Goal: Transaction & Acquisition: Purchase product/service

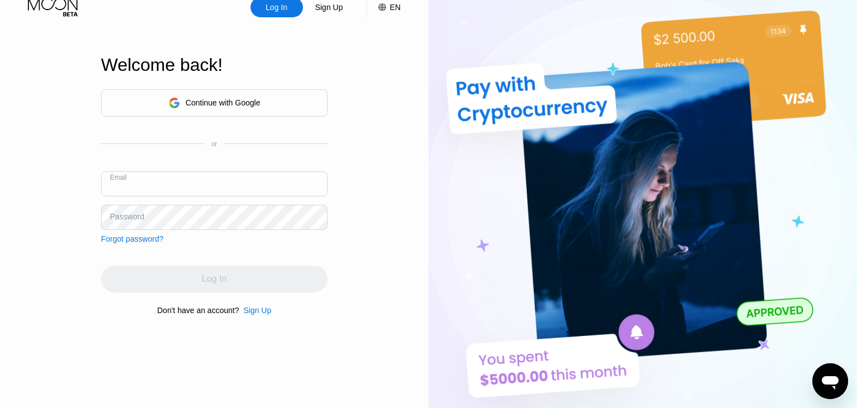
scroll to position [22, 0]
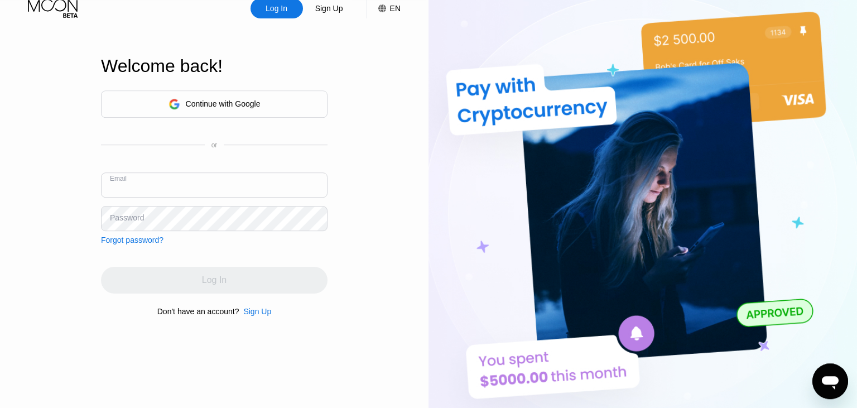
click at [265, 188] on input "text" at bounding box center [214, 184] width 226 height 25
type input "j"
click at [255, 315] on div "Sign Up" at bounding box center [257, 311] width 28 height 9
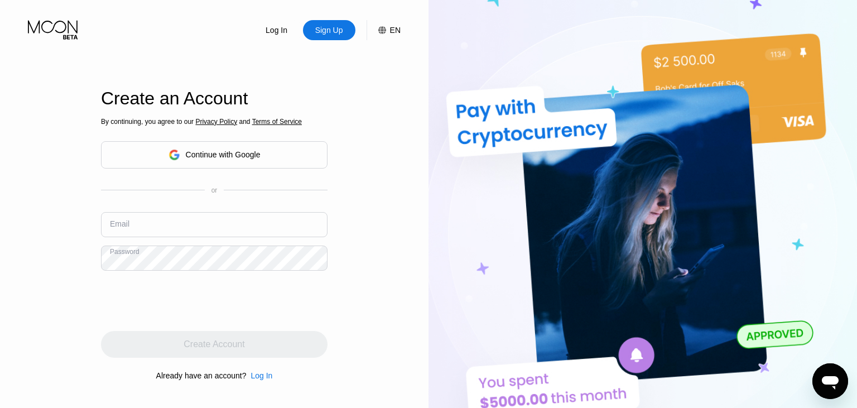
click at [243, 221] on input "text" at bounding box center [214, 224] width 226 height 25
type input "f"
type input "[EMAIL_ADDRESS][DOMAIN_NAME]"
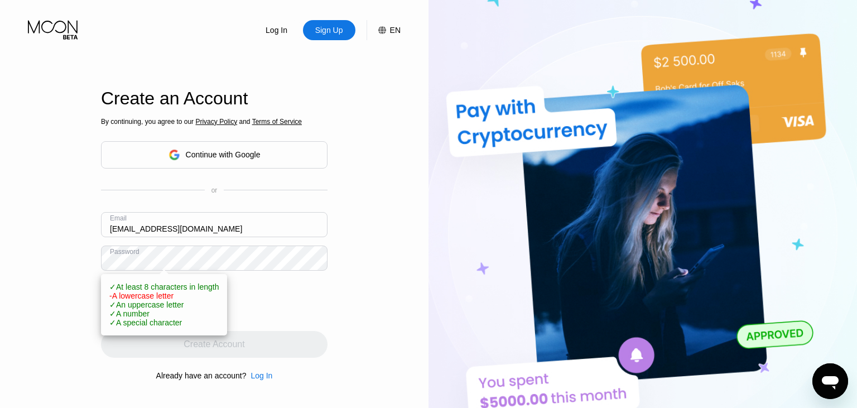
click at [335, 299] on div "Log In Sign Up EN Language Select an item Save Create an Account By continuing,…" at bounding box center [214, 224] width 428 height 448
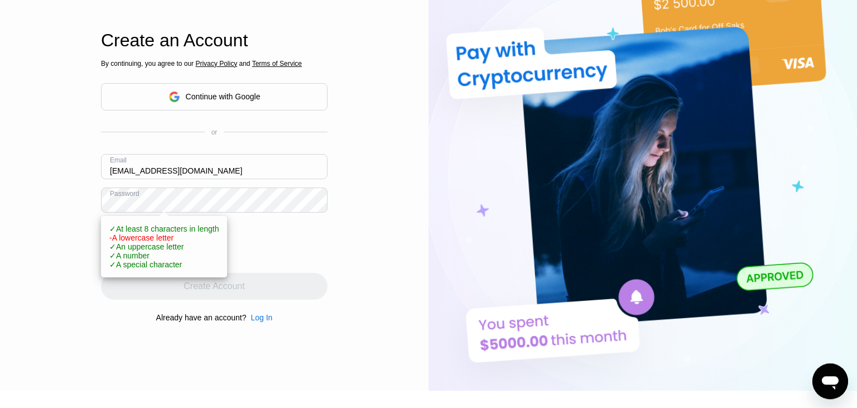
click at [322, 234] on div at bounding box center [214, 243] width 226 height 44
click at [99, 312] on div "Log In Sign Up EN Language Select an item Save Create an Account By continuing,…" at bounding box center [214, 166] width 428 height 448
click at [302, 218] on div "By continuing, you agree to our Privacy Policy and Terms of Service Continue wi…" at bounding box center [214, 190] width 226 height 268
click at [311, 229] on div at bounding box center [214, 243] width 226 height 44
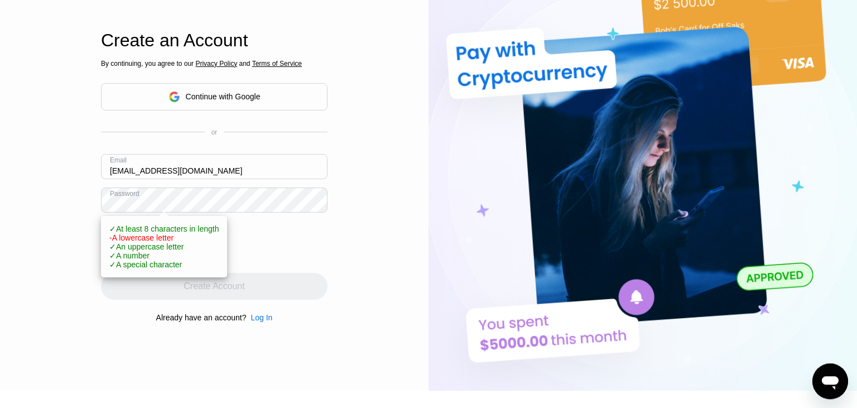
click at [387, 273] on div "Log In Sign Up EN Language Select an item Save Create an Account By continuing,…" at bounding box center [214, 166] width 428 height 448
click at [365, 274] on div "Log In Sign Up EN Language Select an item Save Create an Account By continuing,…" at bounding box center [214, 166] width 428 height 448
click at [346, 237] on div "Log In Sign Up EN Language Select an item Save Create an Account By continuing,…" at bounding box center [214, 166] width 428 height 448
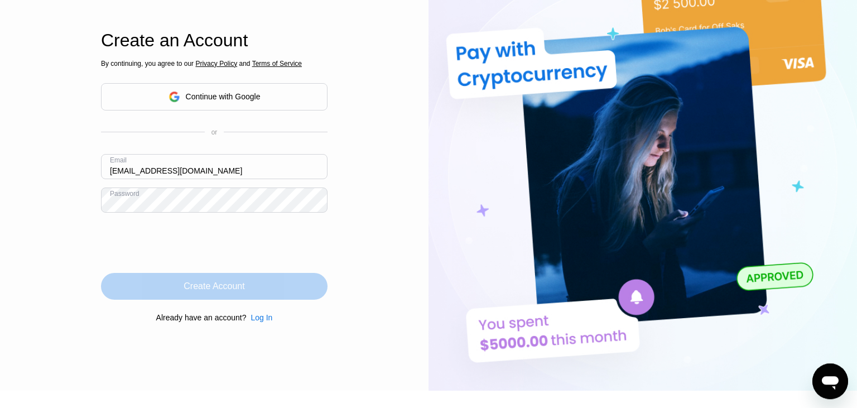
click at [297, 286] on div "Create Account" at bounding box center [214, 286] width 226 height 27
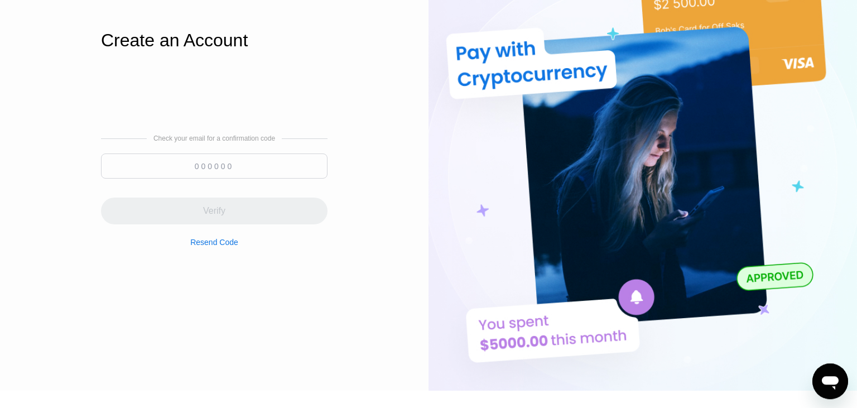
click at [251, 170] on input at bounding box center [214, 165] width 226 height 25
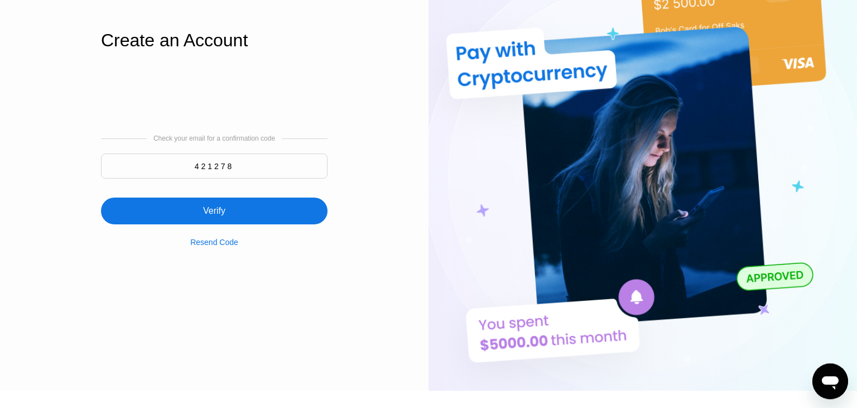
type input "421278"
click at [233, 204] on div "Verify" at bounding box center [214, 210] width 226 height 27
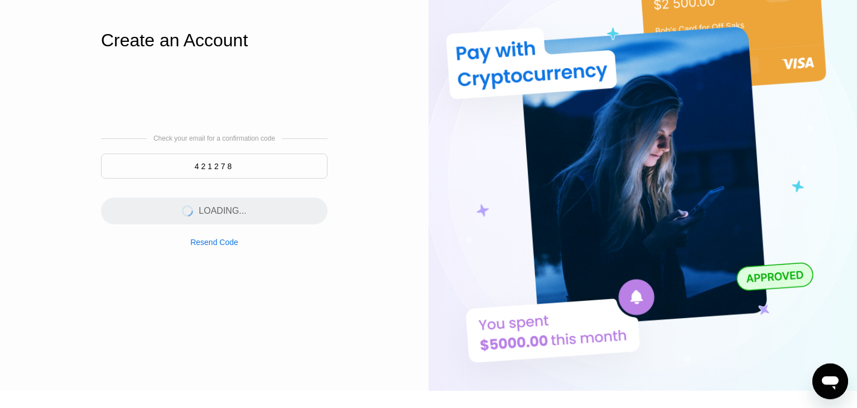
scroll to position [0, 0]
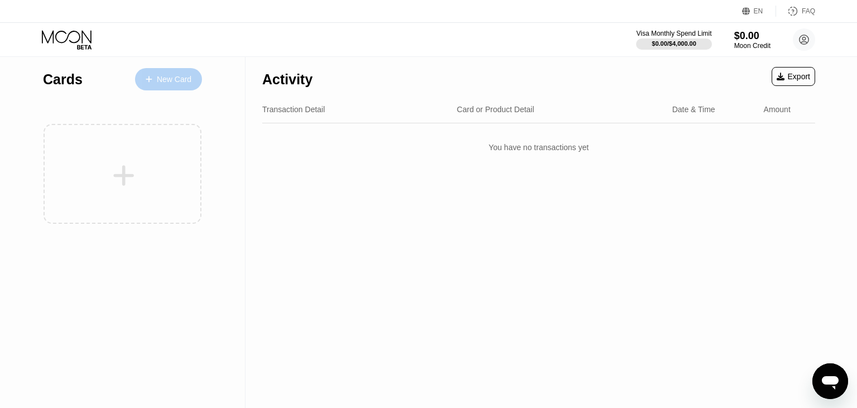
click at [172, 85] on div "New Card" at bounding box center [168, 79] width 67 height 22
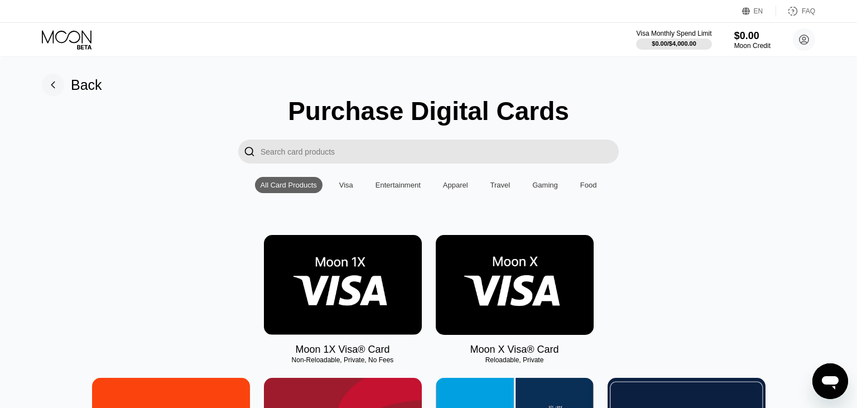
scroll to position [113, 0]
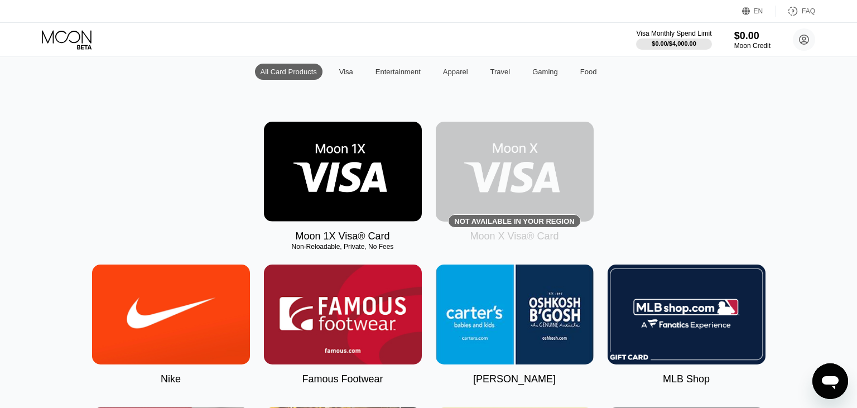
click at [541, 195] on img at bounding box center [515, 172] width 158 height 100
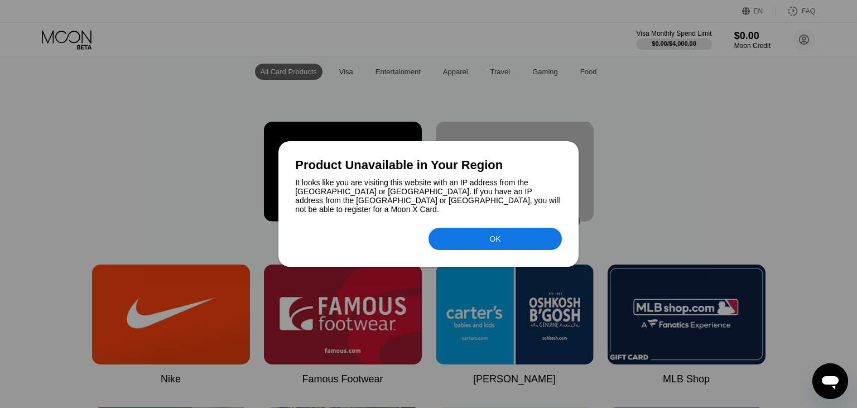
click at [472, 231] on div "OK" at bounding box center [494, 239] width 133 height 22
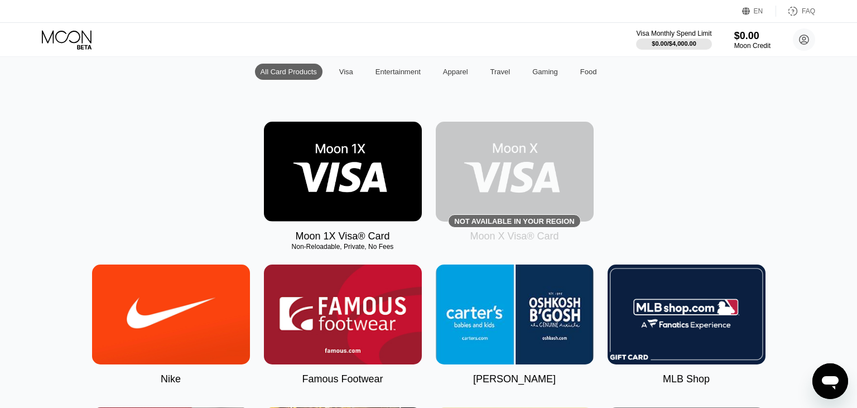
click at [346, 184] on img at bounding box center [343, 172] width 158 height 100
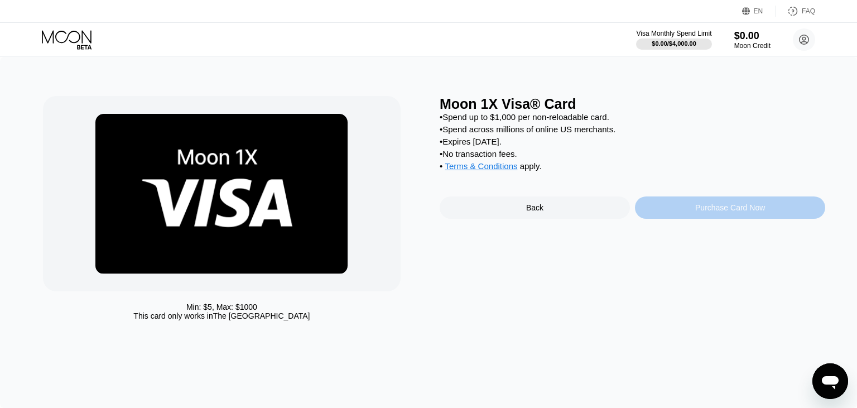
click at [683, 219] on div "Purchase Card Now" at bounding box center [730, 207] width 190 height 22
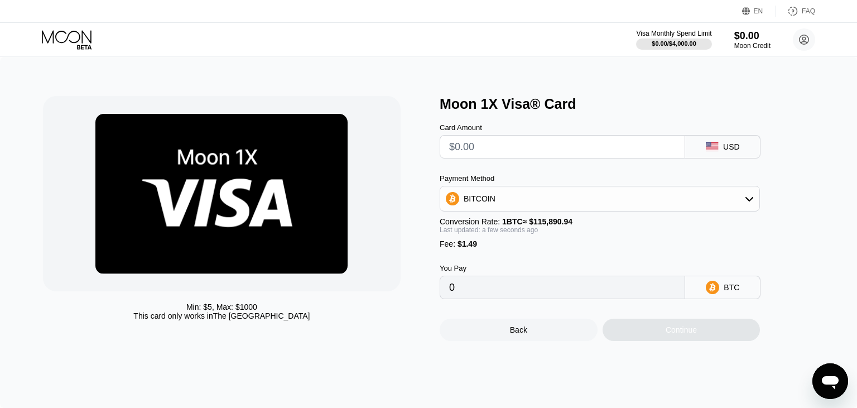
click at [694, 149] on div "USD" at bounding box center [722, 146] width 75 height 23
click at [666, 144] on input "text" at bounding box center [562, 147] width 226 height 22
type input "$1"
type input "0.00002149"
type input "$10"
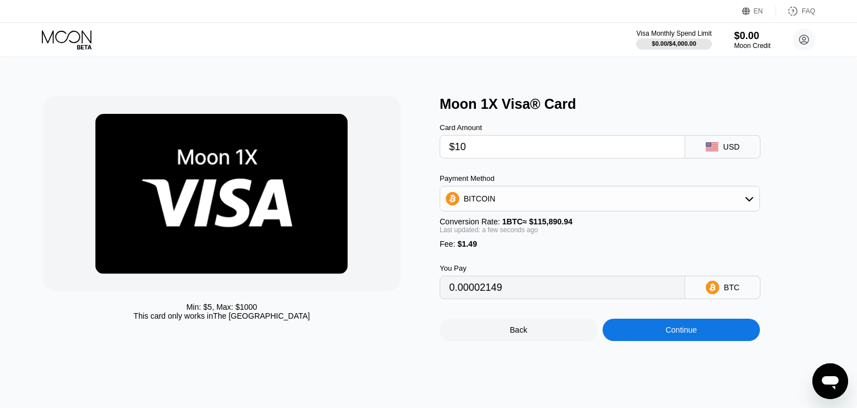
type input "0.00009915"
click at [582, 148] on input "$10" at bounding box center [562, 147] width 226 height 22
type input "$1"
type input "0.00002149"
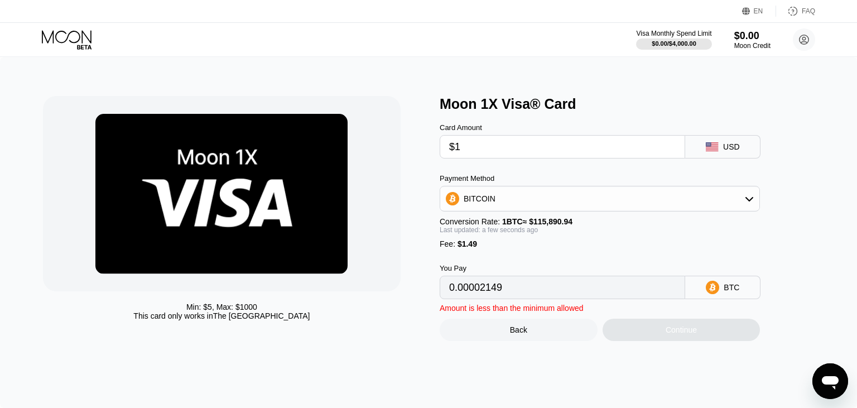
type input "$15"
type input "0.00014229"
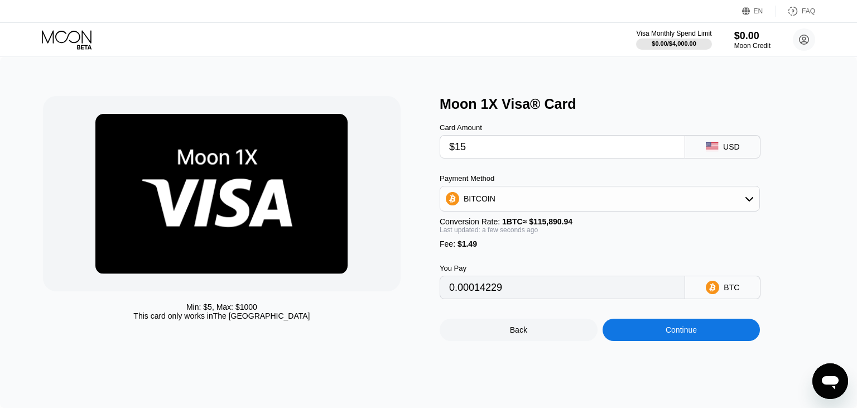
type input "$15"
click at [735, 209] on div "BITCOIN" at bounding box center [599, 198] width 319 height 22
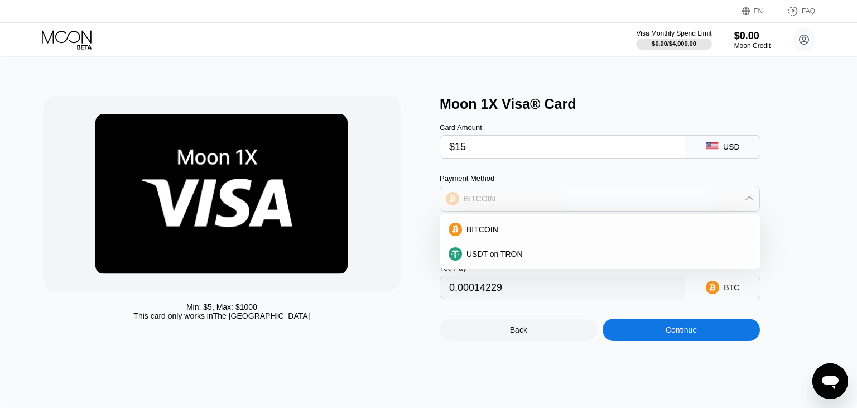
click at [735, 209] on div "BITCOIN" at bounding box center [599, 198] width 319 height 22
